Goal: Transaction & Acquisition: Purchase product/service

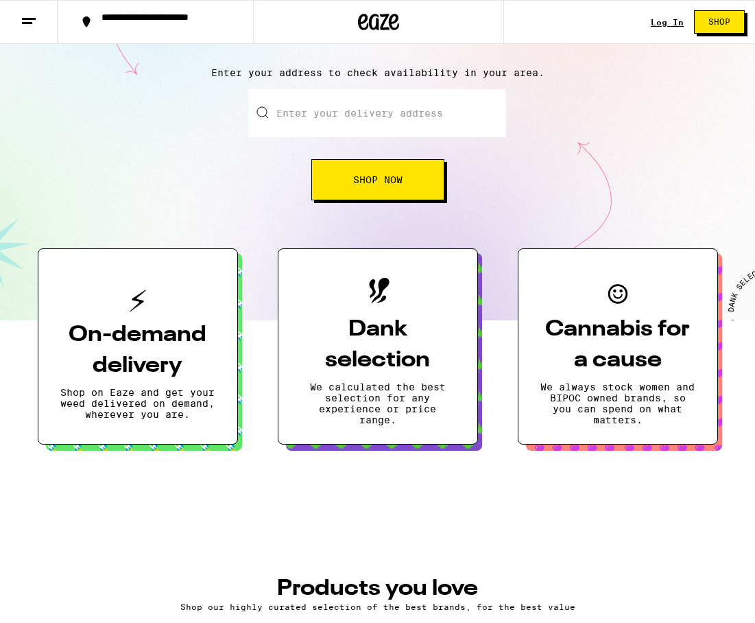
click at [421, 368] on h3 "Dank selection" at bounding box center [377, 345] width 155 height 62
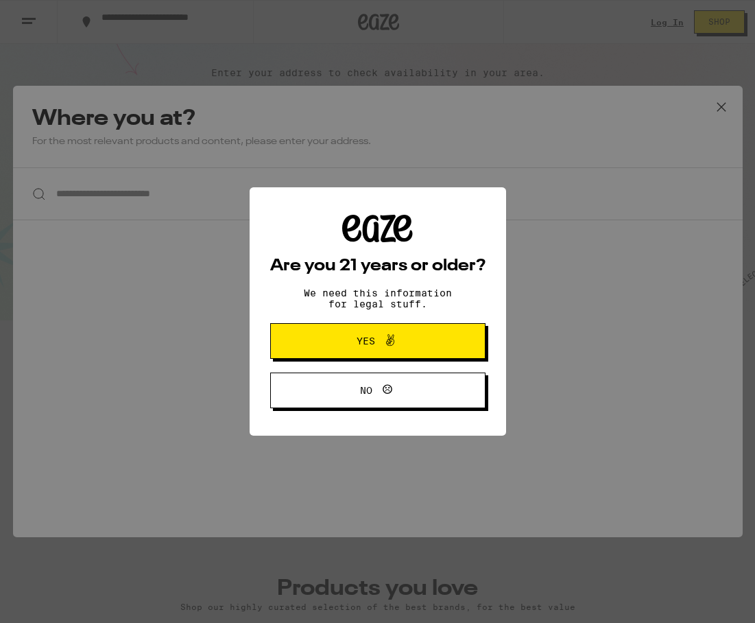
click at [415, 354] on button "Yes" at bounding box center [377, 341] width 215 height 36
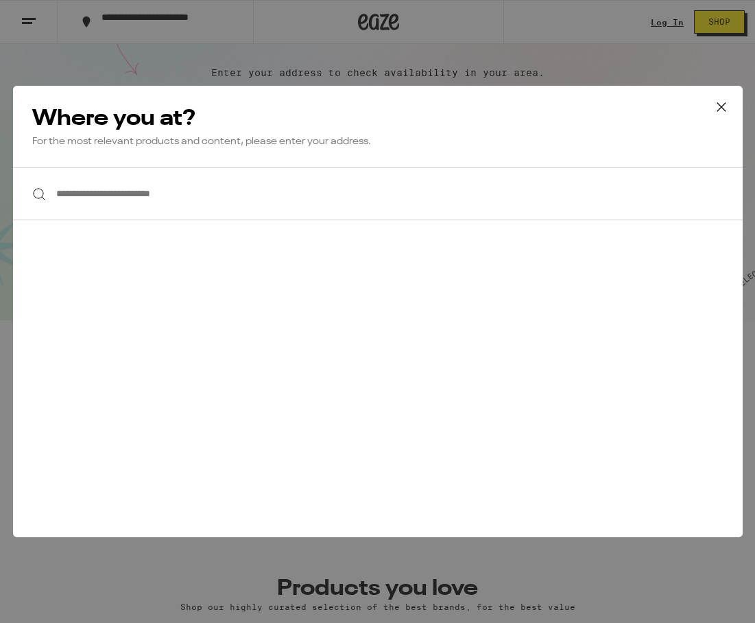
click at [601, 193] on input "**********" at bounding box center [378, 193] width 730 height 53
click at [722, 110] on icon at bounding box center [721, 107] width 21 height 21
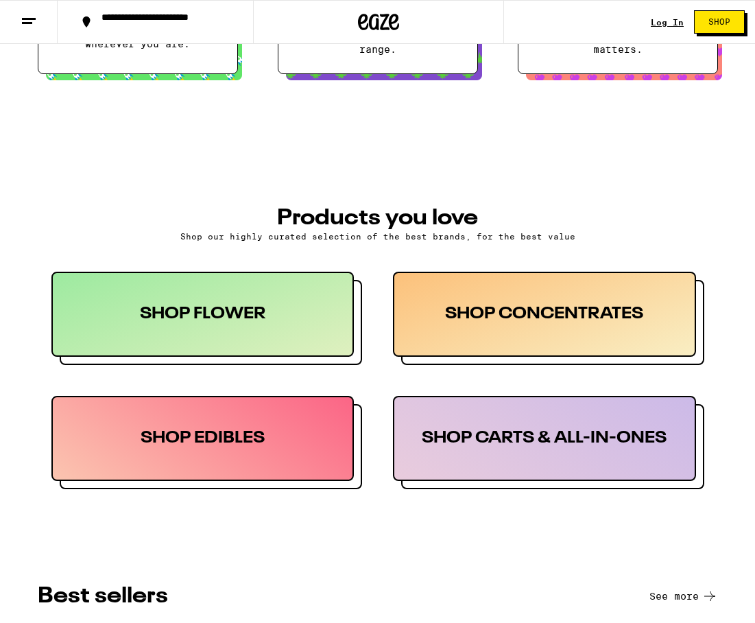
scroll to position [509, 0]
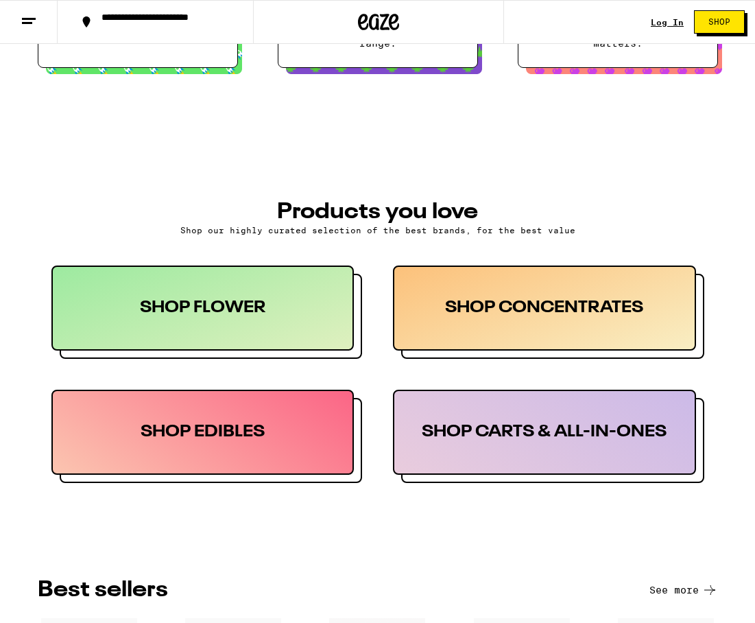
click at [326, 346] on div "SHOP FLOWER" at bounding box center [202, 307] width 303 height 85
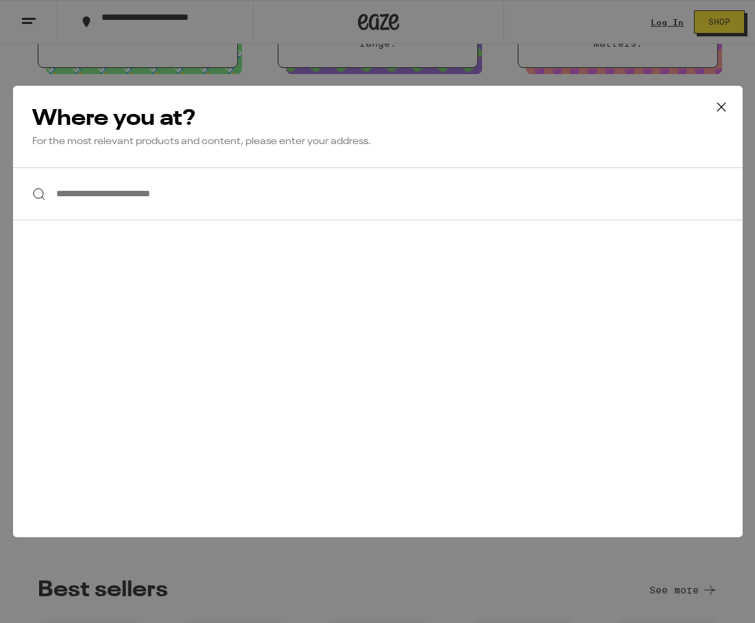
click at [192, 198] on input "**********" at bounding box center [378, 193] width 730 height 53
click at [35, 201] on div at bounding box center [378, 193] width 730 height 53
click at [89, 201] on input "**********" at bounding box center [378, 193] width 730 height 53
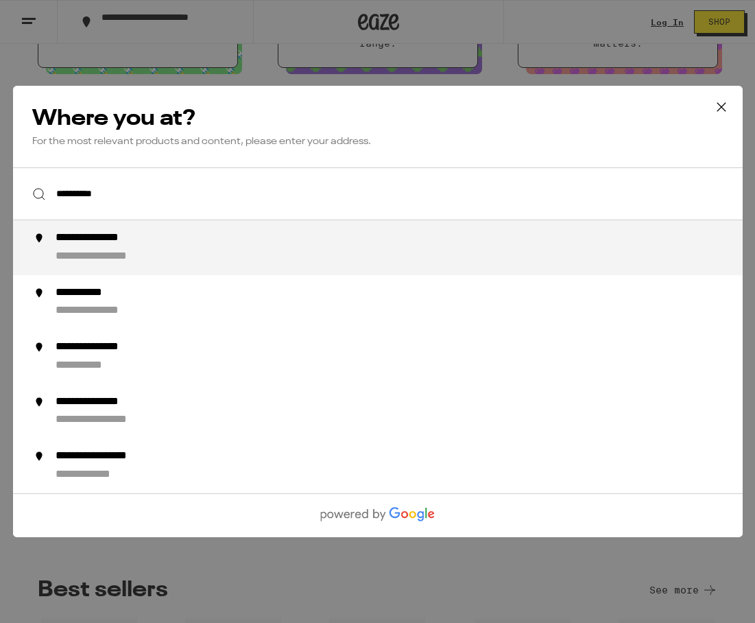
click at [102, 246] on div "**********" at bounding box center [108, 238] width 106 height 14
type input "**********"
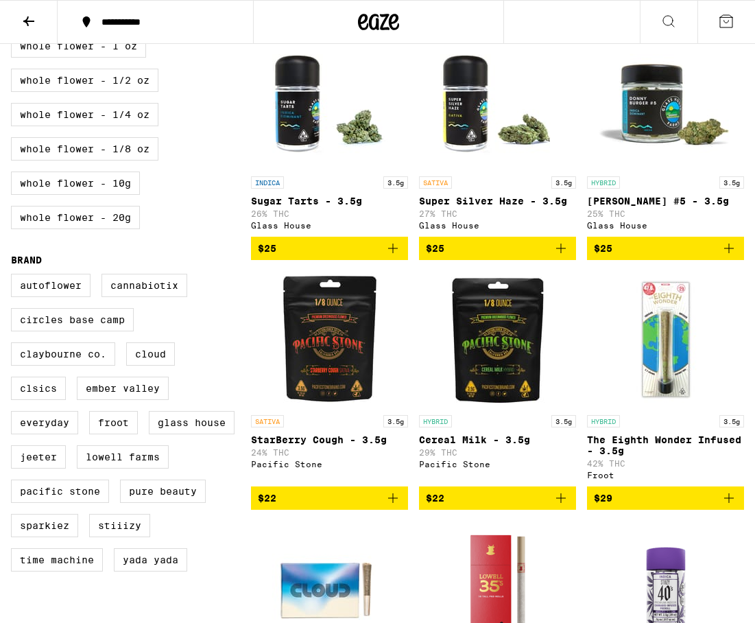
scroll to position [657, 0]
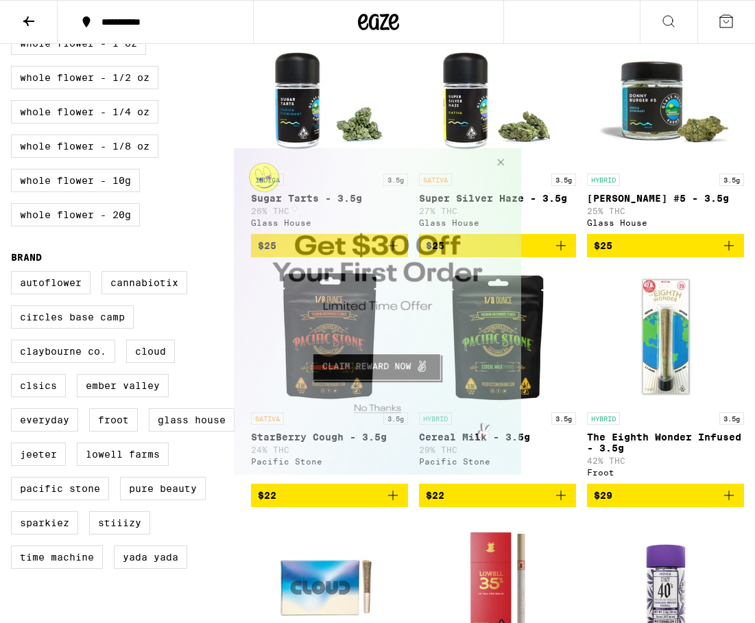
click at [501, 167] on button "Close Modal" at bounding box center [498, 164] width 37 height 33
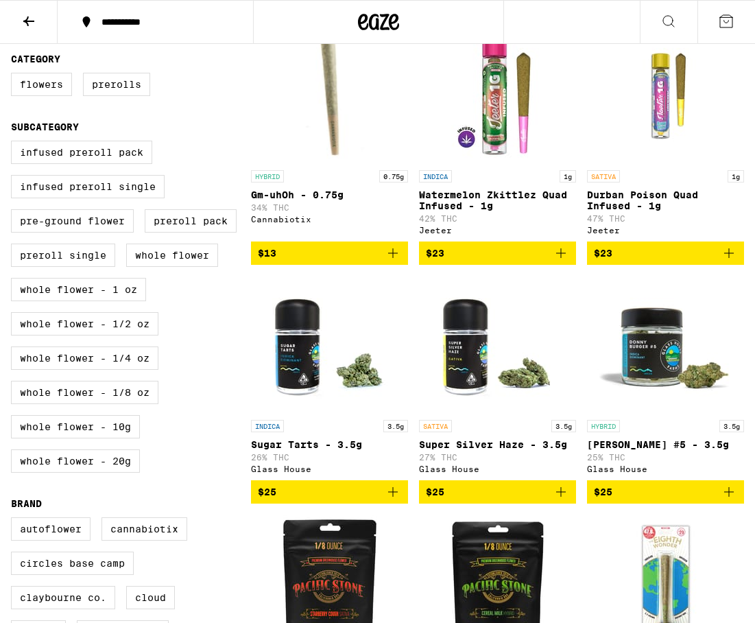
scroll to position [403, 0]
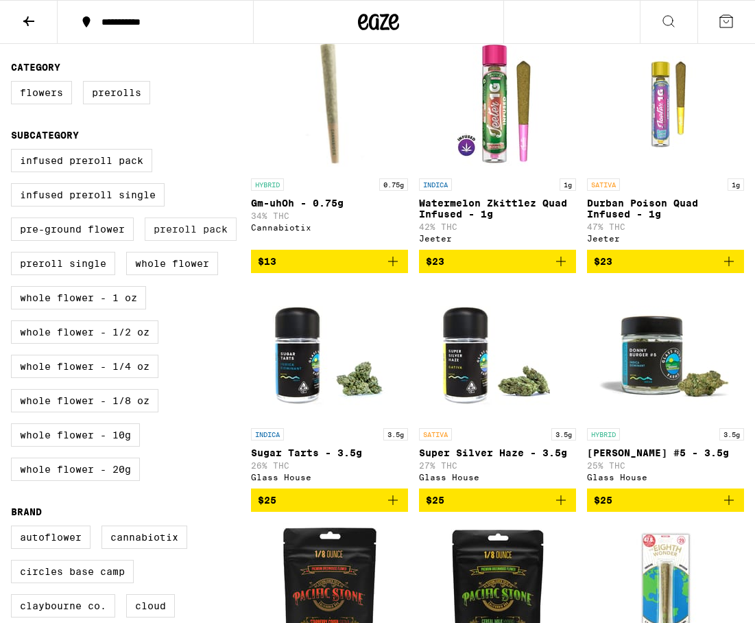
click at [195, 241] on label "Preroll Pack" at bounding box center [191, 228] width 92 height 23
click at [14, 152] on input "Preroll Pack" at bounding box center [14, 151] width 1 height 1
checkbox input "true"
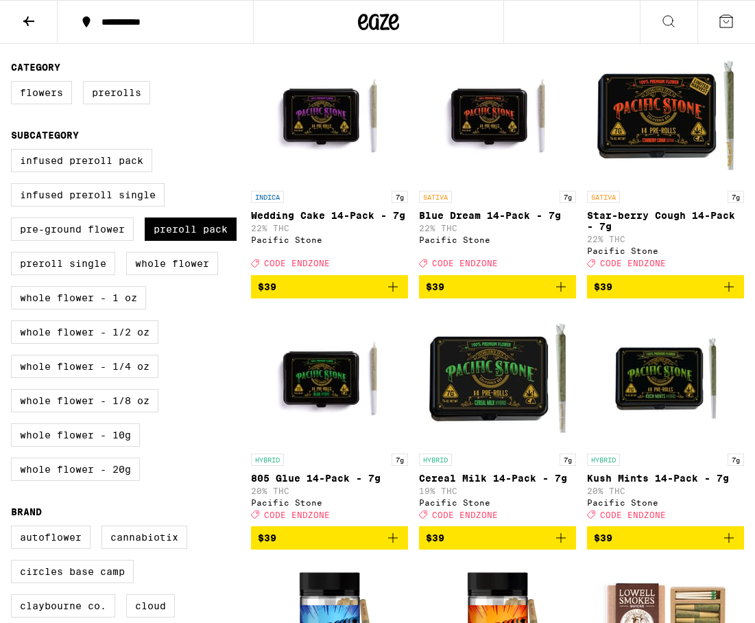
click at [669, 184] on img "Open page for Star-berry Cough 14-Pack - 7g from Pacific Stone" at bounding box center [665, 115] width 137 height 137
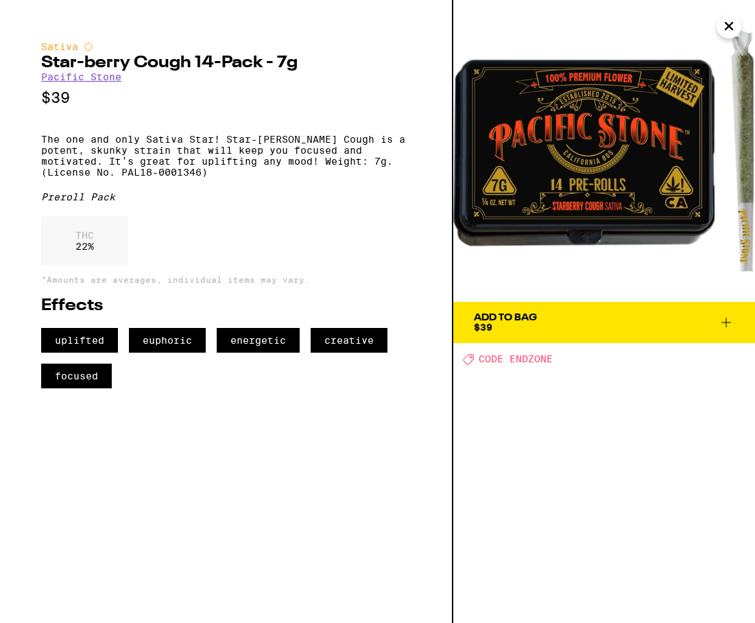
click at [724, 27] on icon "Close" at bounding box center [729, 26] width 16 height 21
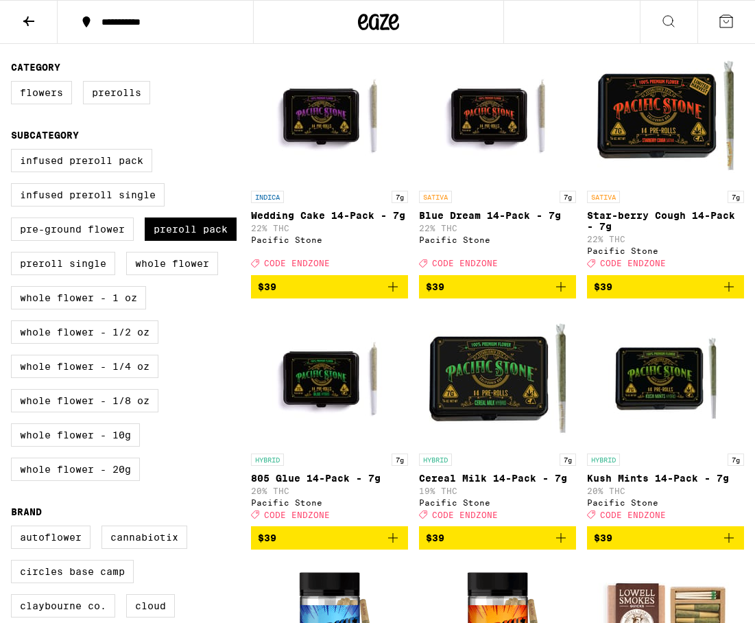
click at [454, 170] on img "Open page for Blue Dream 14-Pack - 7g from Pacific Stone" at bounding box center [497, 115] width 137 height 137
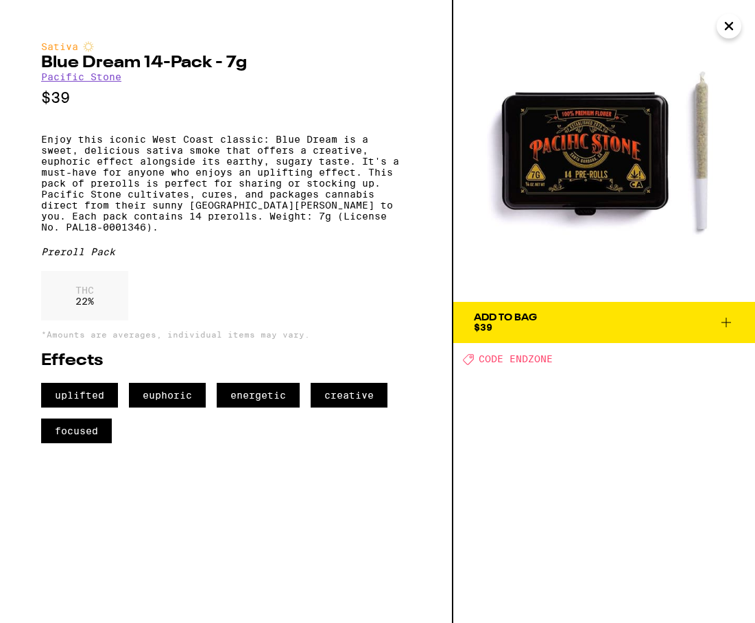
click at [720, 35] on img at bounding box center [604, 151] width 302 height 302
click at [739, 27] on button "Close" at bounding box center [729, 26] width 25 height 25
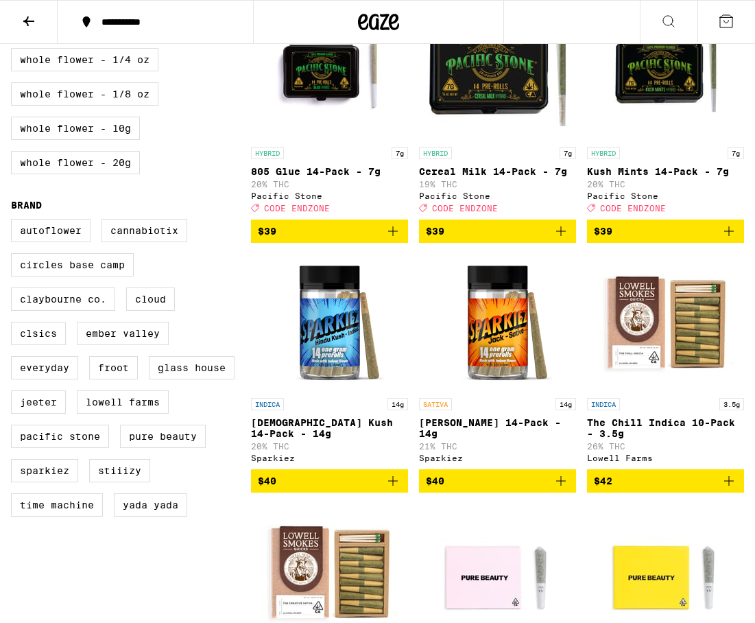
scroll to position [712, 0]
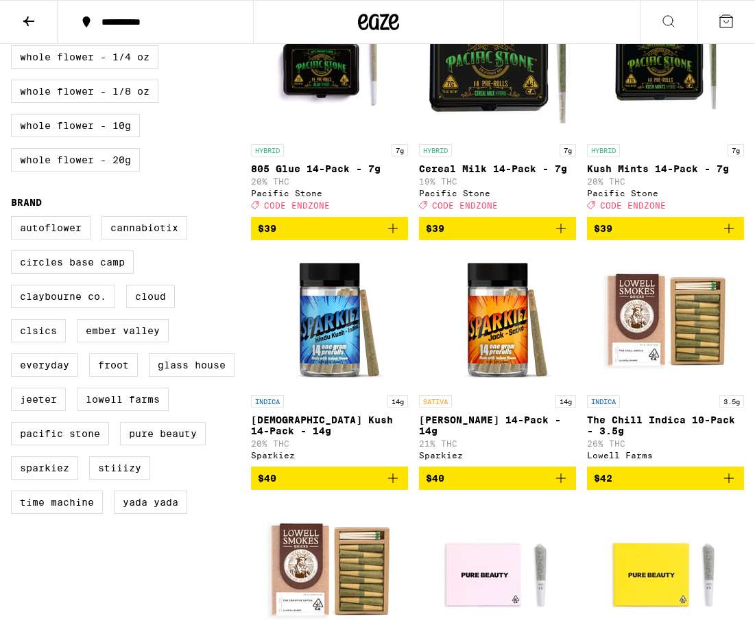
click at [520, 407] on div "SATIVA 14g" at bounding box center [497, 401] width 157 height 12
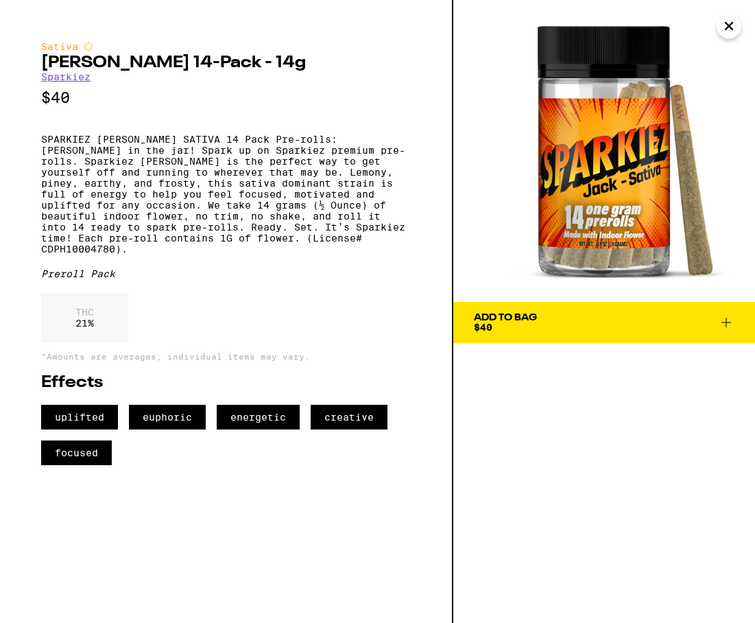
click at [722, 29] on icon "Close" at bounding box center [729, 26] width 16 height 21
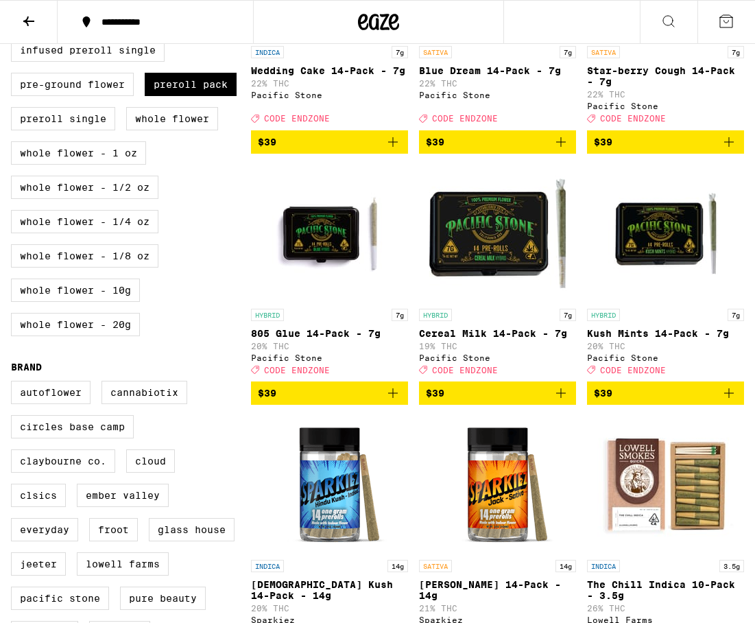
scroll to position [630, 0]
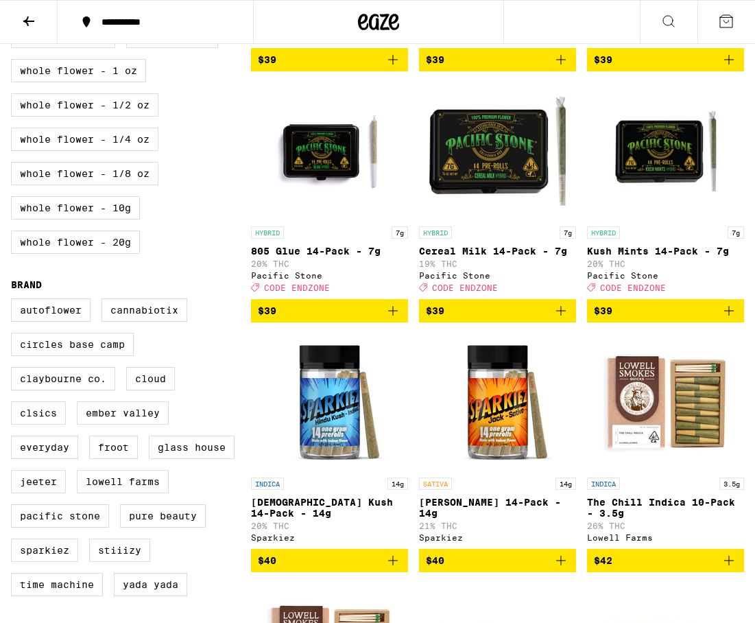
click at [351, 211] on img "Open page for 805 Glue 14-Pack - 7g from Pacific Stone" at bounding box center [329, 150] width 137 height 137
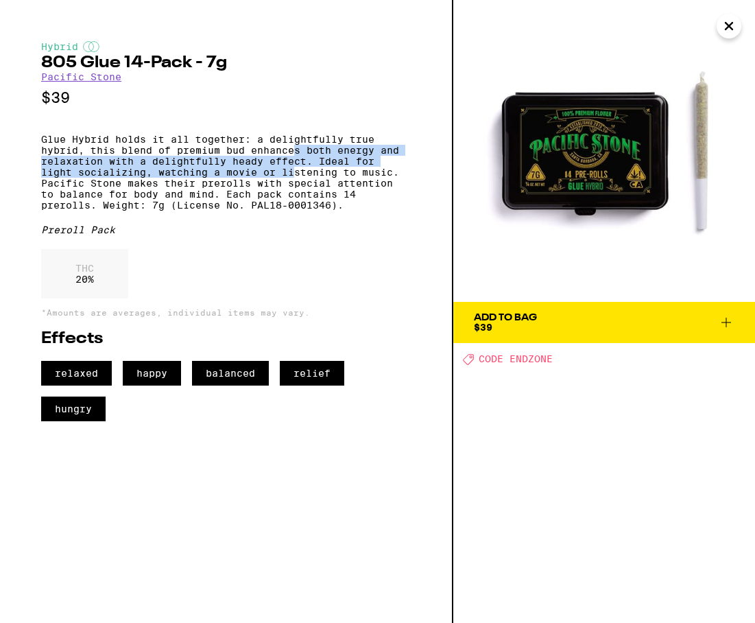
drag, startPoint x: 294, startPoint y: 183, endPoint x: 293, endPoint y: 163, distance: 20.6
click at [293, 163] on p "Glue Hybrid holds it all together: a delightfully true hybrid, this blend of pr…" at bounding box center [226, 172] width 370 height 77
drag, startPoint x: 293, startPoint y: 163, endPoint x: 294, endPoint y: 198, distance: 35.7
click at [294, 198] on p "Glue Hybrid holds it all together: a delightfully true hybrid, this blend of pr…" at bounding box center [226, 172] width 370 height 77
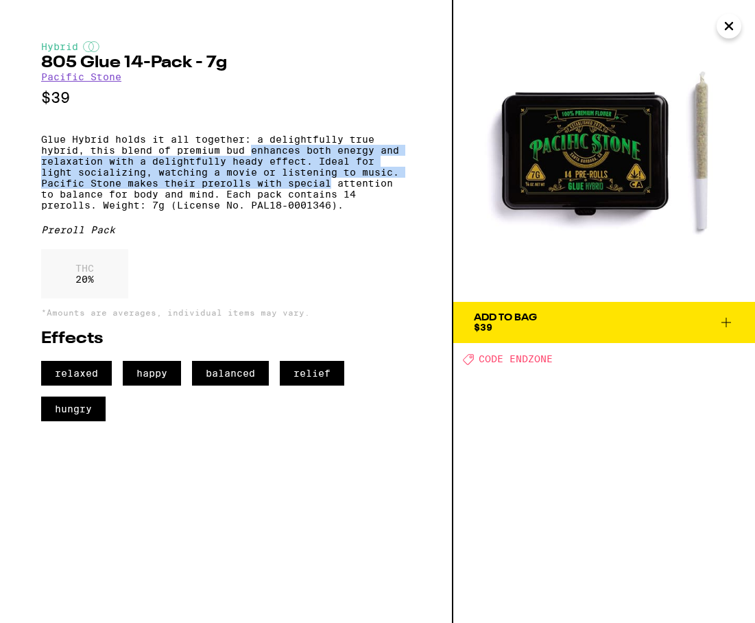
click at [294, 198] on p "Glue Hybrid holds it all together: a delightfully true hybrid, this blend of pr…" at bounding box center [226, 172] width 370 height 77
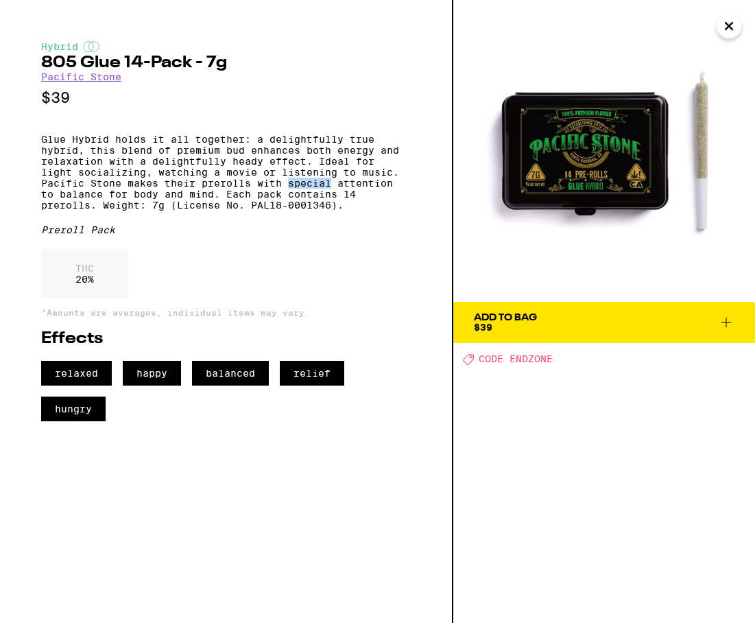
drag, startPoint x: 294, startPoint y: 198, endPoint x: 294, endPoint y: 173, distance: 25.4
click at [294, 173] on p "Glue Hybrid holds it all together: a delightfully true hybrid, this blend of pr…" at bounding box center [226, 172] width 370 height 77
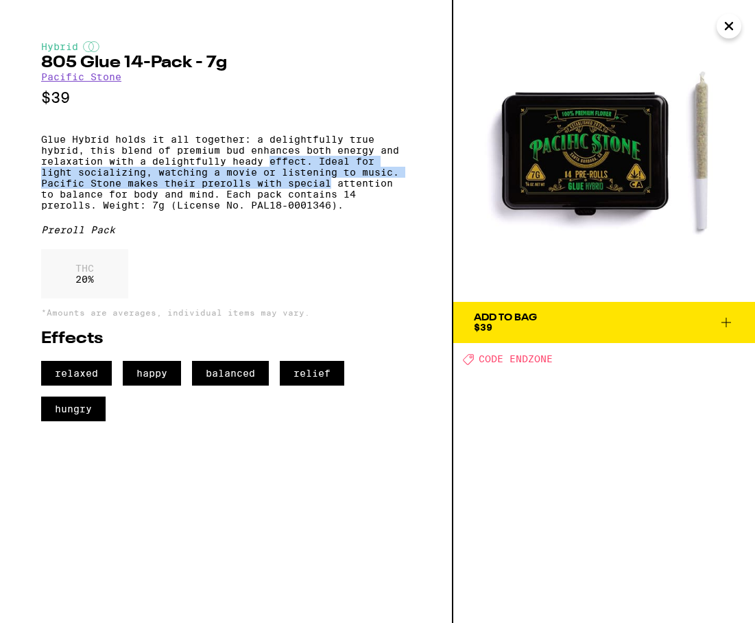
click at [294, 173] on p "Glue Hybrid holds it all together: a delightfully true hybrid, this blend of pr…" at bounding box center [226, 172] width 370 height 77
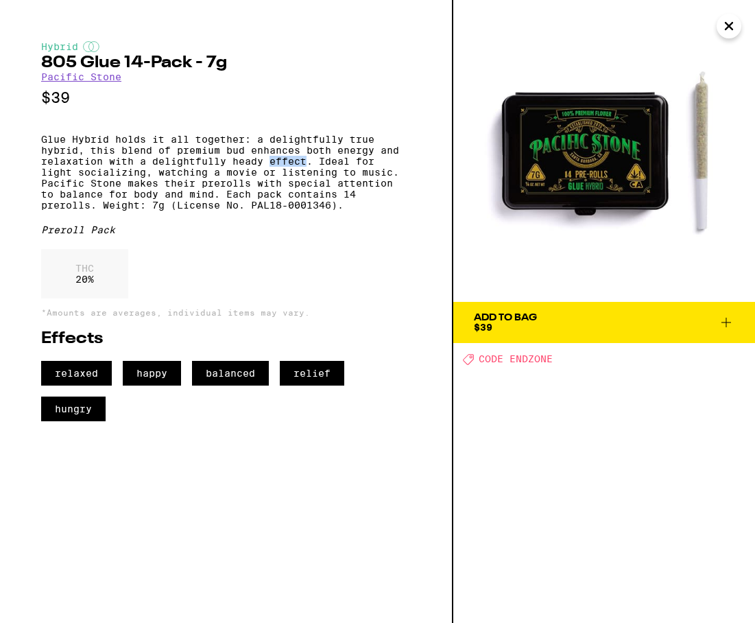
drag, startPoint x: 294, startPoint y: 173, endPoint x: 296, endPoint y: 209, distance: 36.4
click at [296, 209] on p "Glue Hybrid holds it all together: a delightfully true hybrid, this blend of pr…" at bounding box center [226, 172] width 370 height 77
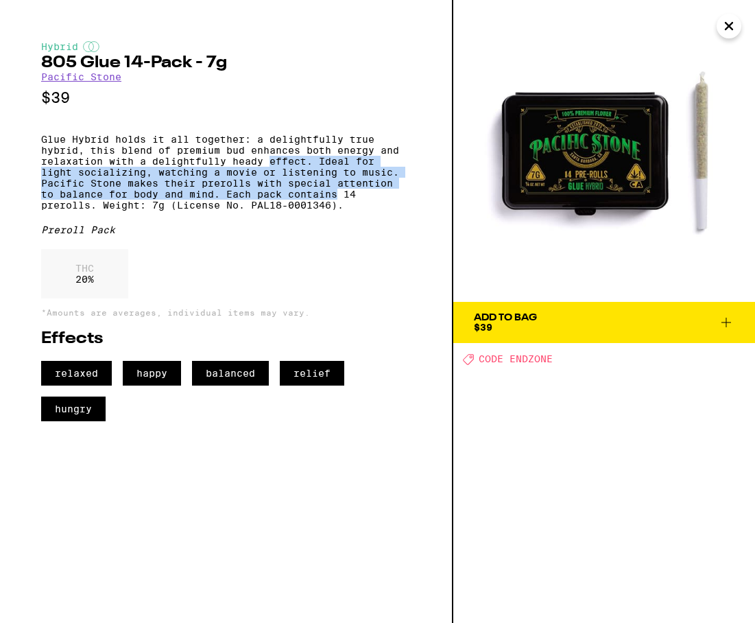
click at [296, 209] on p "Glue Hybrid holds it all together: a delightfully true hybrid, this blend of pr…" at bounding box center [226, 172] width 370 height 77
drag, startPoint x: 296, startPoint y: 209, endPoint x: 296, endPoint y: 173, distance: 36.4
click at [296, 173] on p "Glue Hybrid holds it all together: a delightfully true hybrid, this blend of pr…" at bounding box center [226, 172] width 370 height 77
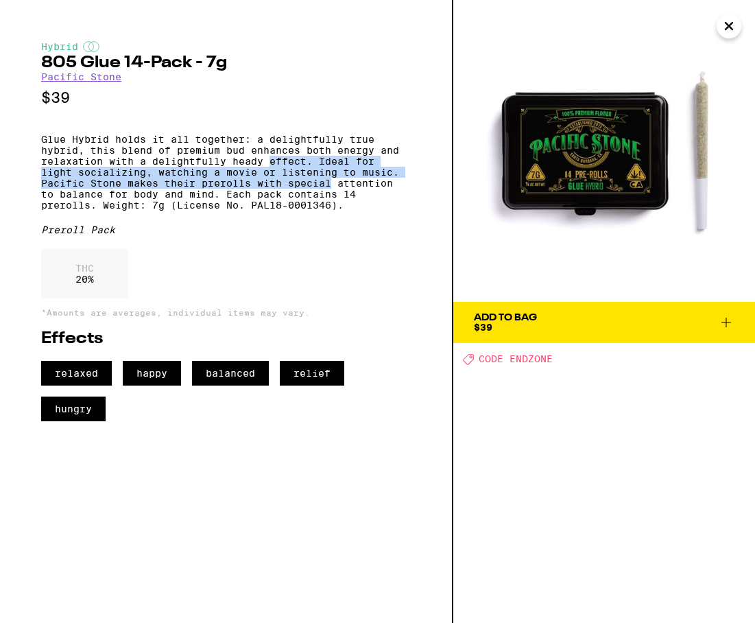
drag, startPoint x: 296, startPoint y: 173, endPoint x: 297, endPoint y: 202, distance: 28.8
click at [297, 202] on p "Glue Hybrid holds it all together: a delightfully true hybrid, this blend of pr…" at bounding box center [226, 172] width 370 height 77
drag, startPoint x: 297, startPoint y: 202, endPoint x: 297, endPoint y: 176, distance: 26.1
click at [297, 176] on p "Glue Hybrid holds it all together: a delightfully true hybrid, this blend of pr…" at bounding box center [226, 172] width 370 height 77
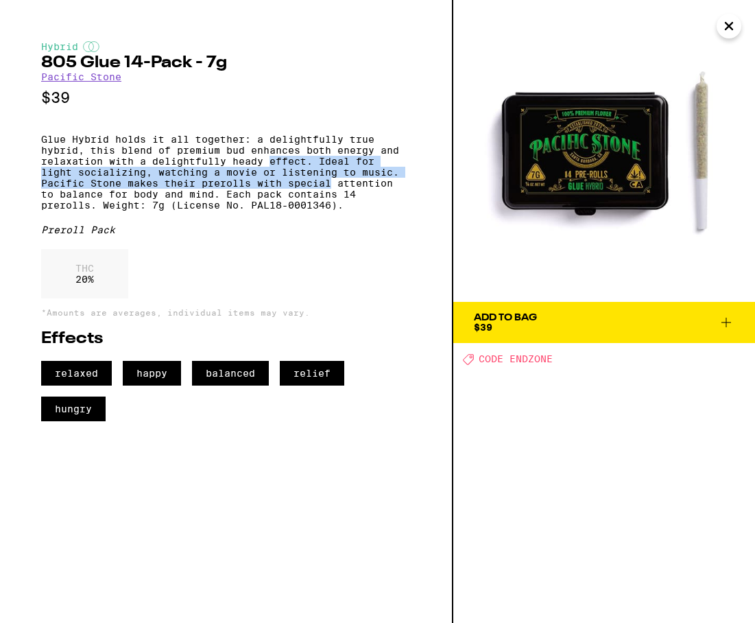
click at [297, 176] on p "Glue Hybrid holds it all together: a delightfully true hybrid, this blend of pr…" at bounding box center [226, 172] width 370 height 77
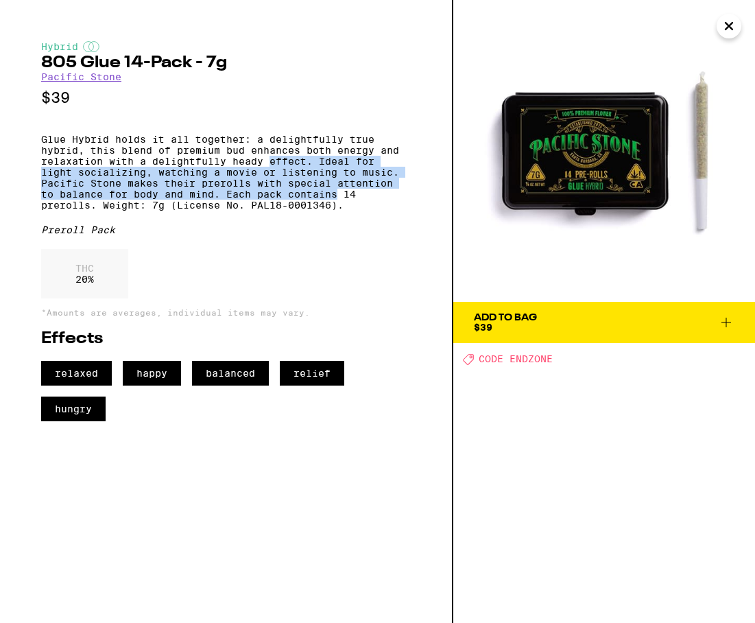
drag, startPoint x: 297, startPoint y: 176, endPoint x: 300, endPoint y: 216, distance: 40.6
click at [300, 211] on p "Glue Hybrid holds it all together: a delightfully true hybrid, this blend of pr…" at bounding box center [226, 172] width 370 height 77
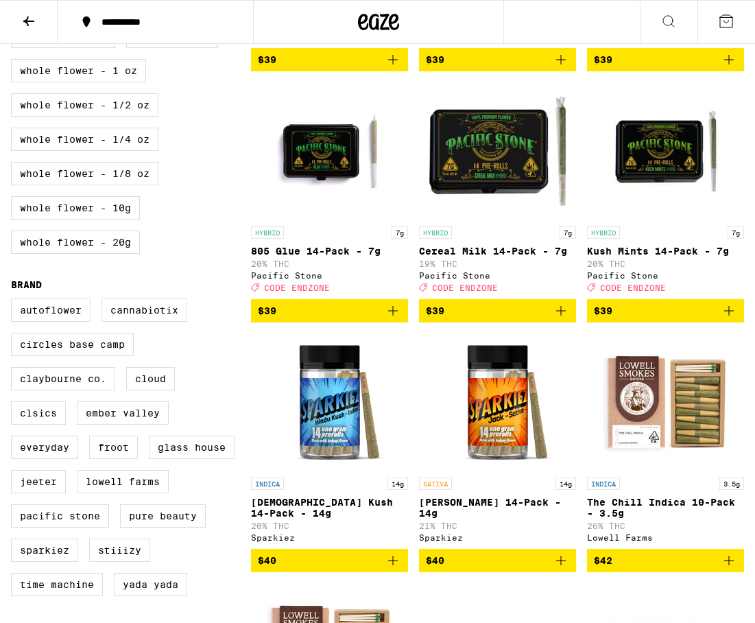
click at [506, 236] on link "HYBRID 7g Cereal Milk 14-Pack - 7g 19% THC Pacific Stone Deal Created with Sket…" at bounding box center [497, 190] width 157 height 217
click at [677, 211] on img "Open page for Kush Mints 14-Pack - 7g from Pacific Stone" at bounding box center [665, 150] width 137 height 137
click at [326, 209] on img "Open page for 805 Glue 14-Pack - 7g from Pacific Stone" at bounding box center [329, 150] width 137 height 137
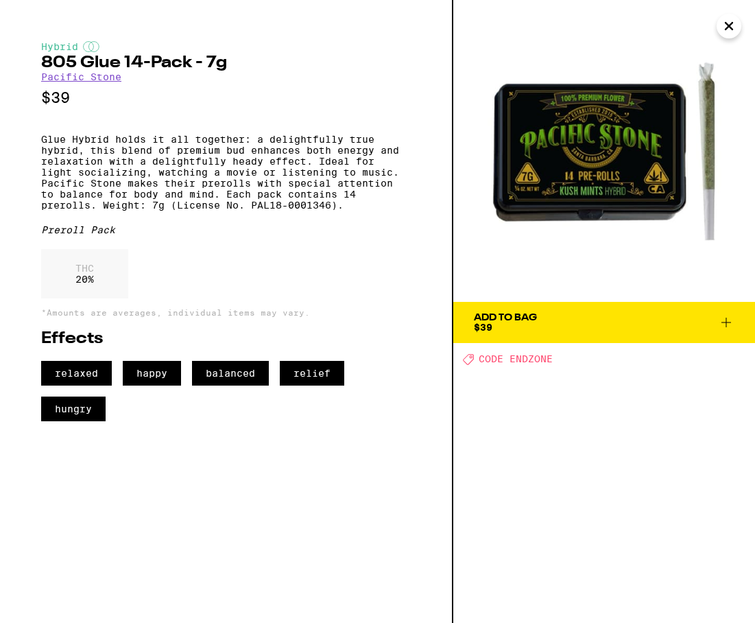
click at [390, 235] on div "Preroll Pack" at bounding box center [226, 229] width 370 height 11
click at [739, 30] on button "Close" at bounding box center [729, 26] width 25 height 25
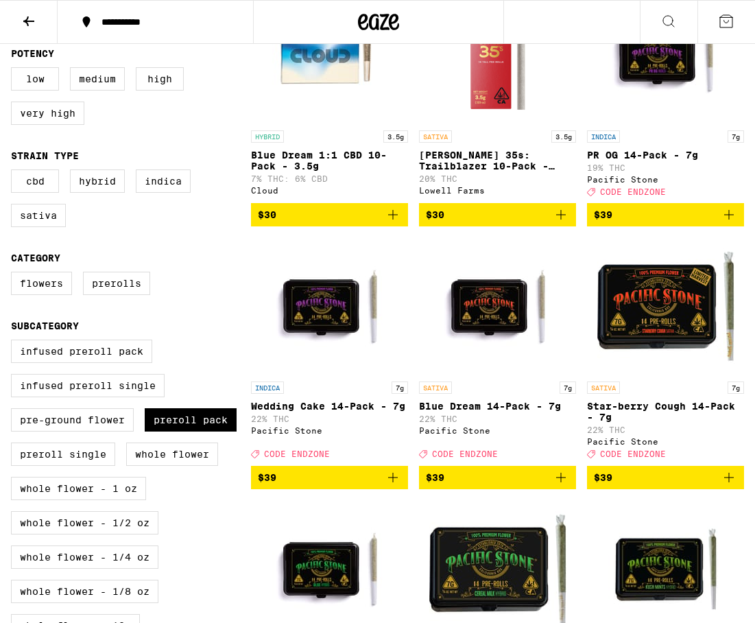
scroll to position [154, 0]
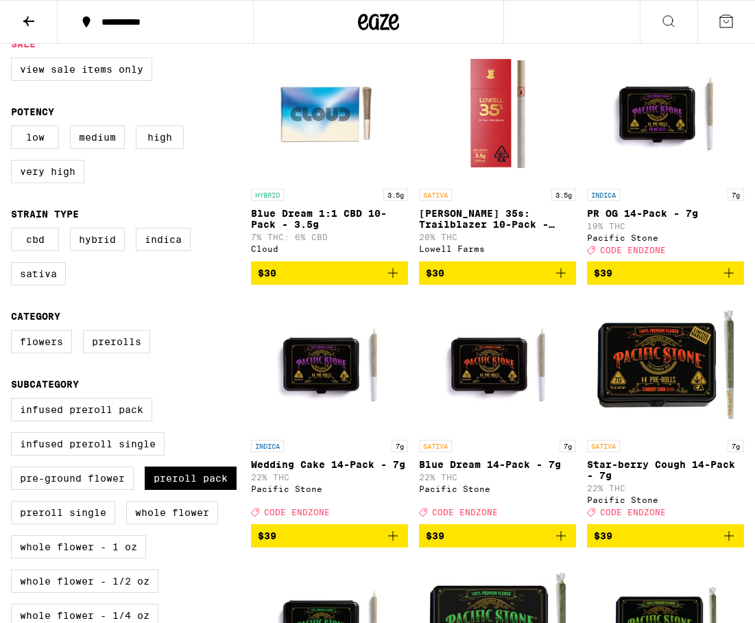
click at [527, 347] on img "Open page for Blue Dream 14-Pack - 7g from Pacific Stone" at bounding box center [497, 364] width 137 height 137
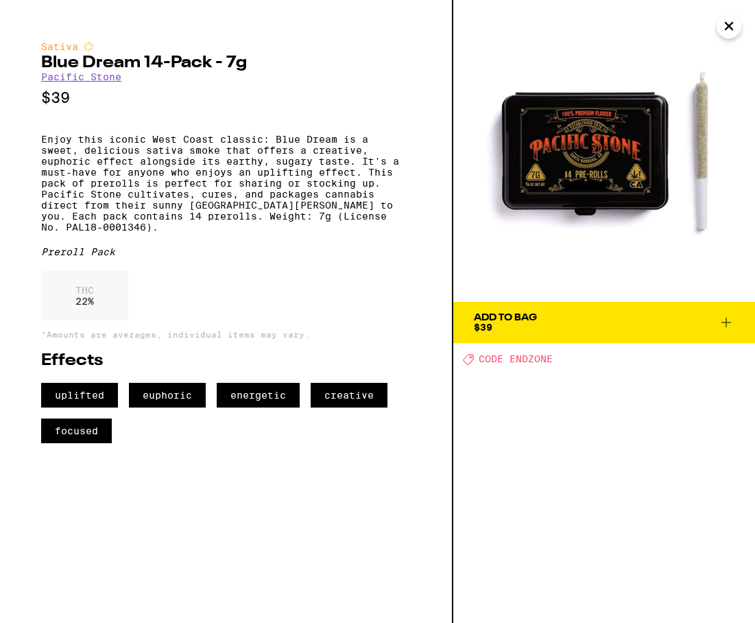
click at [736, 29] on icon "Close" at bounding box center [729, 26] width 16 height 21
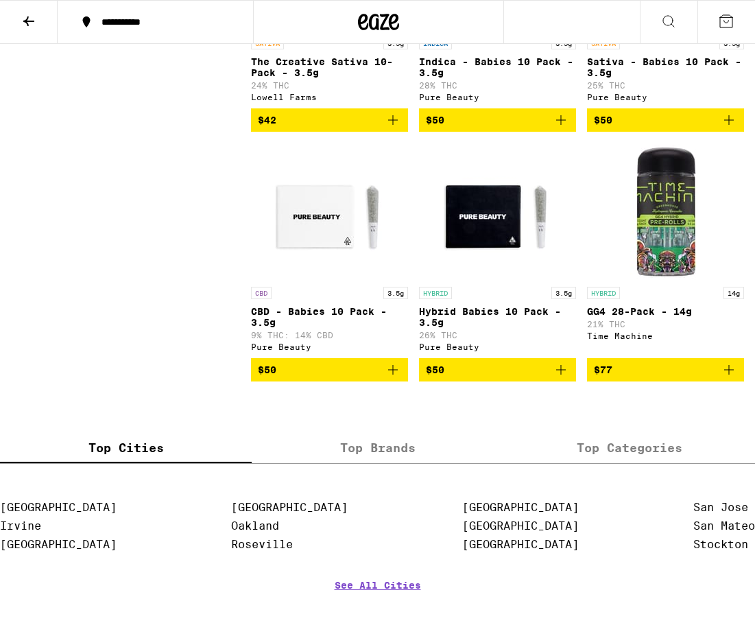
scroll to position [1558, 0]
